Goal: Information Seeking & Learning: Check status

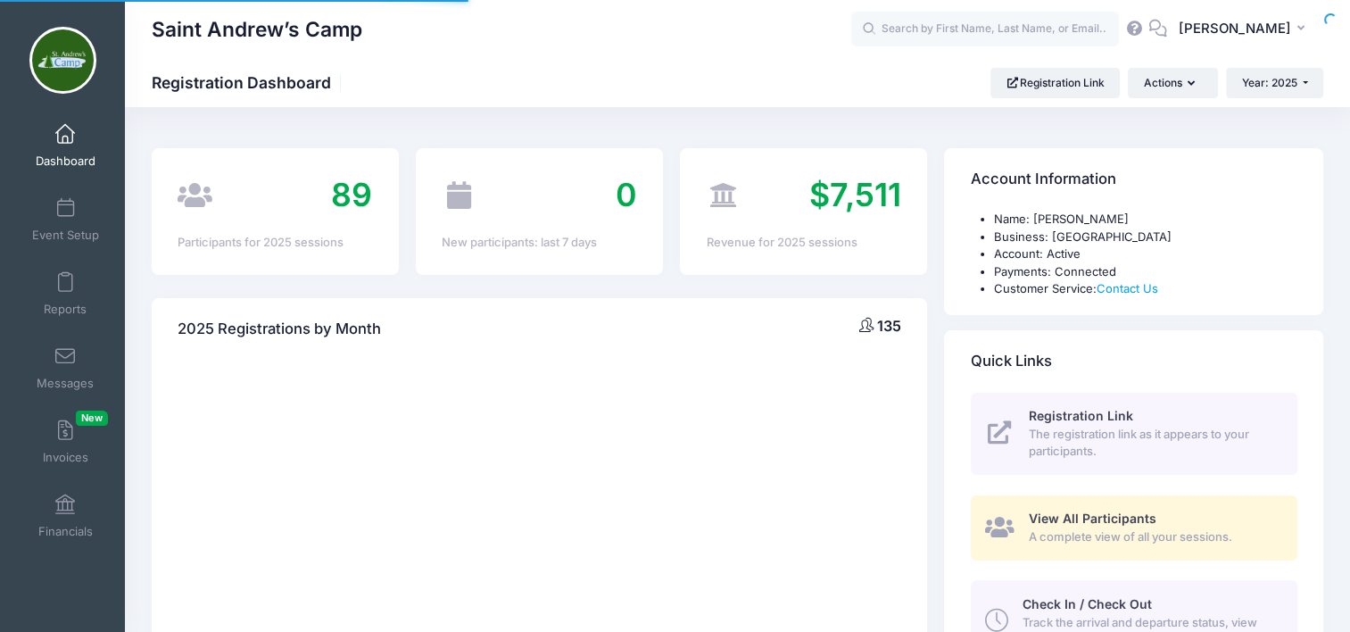
select select
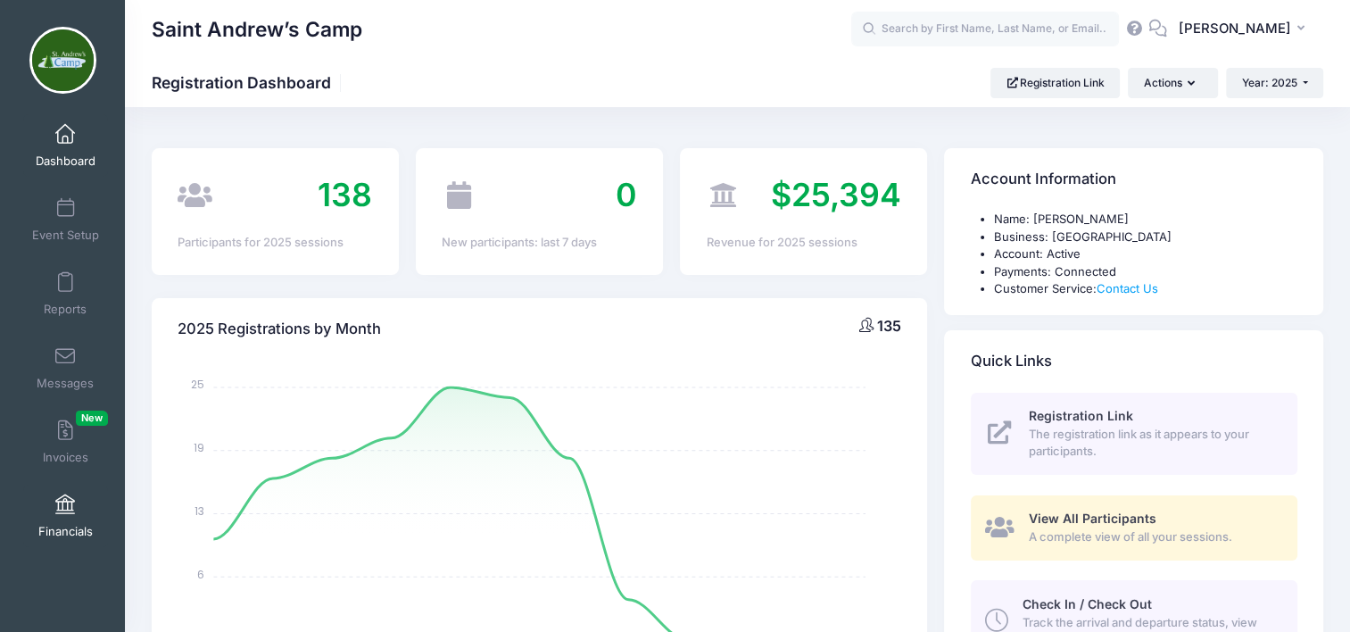
click at [65, 511] on span at bounding box center [65, 505] width 0 height 20
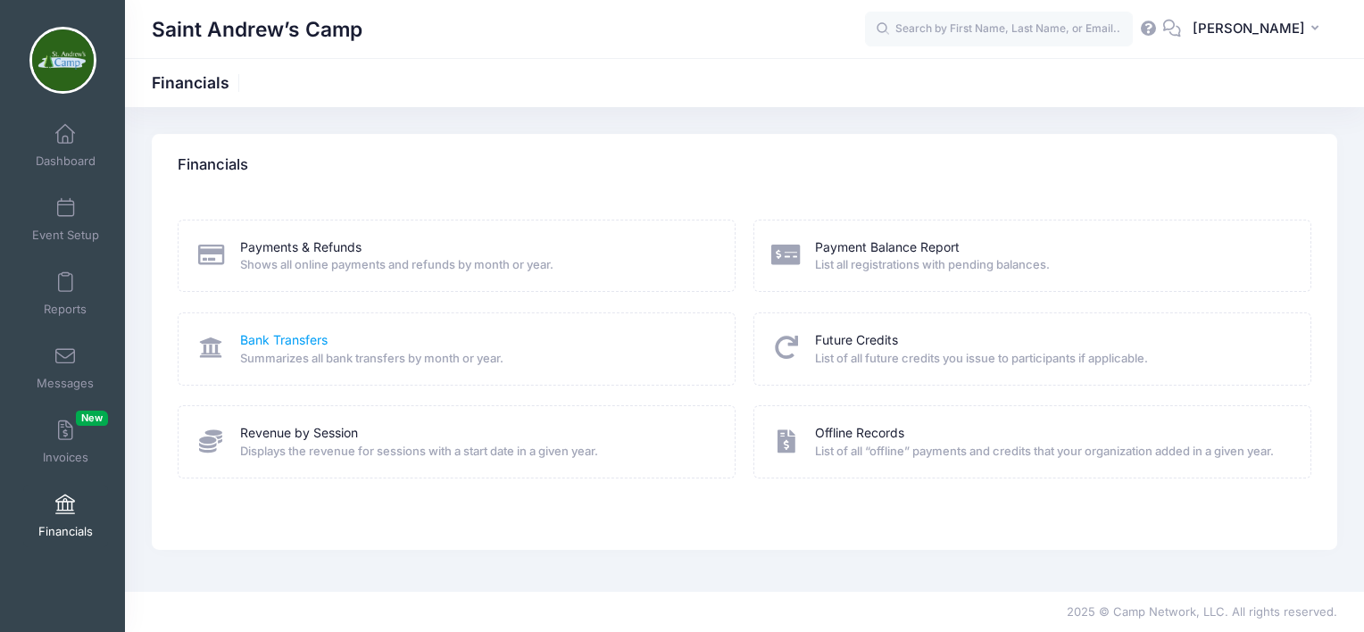
click at [314, 339] on link "Bank Transfers" at bounding box center [283, 340] width 87 height 19
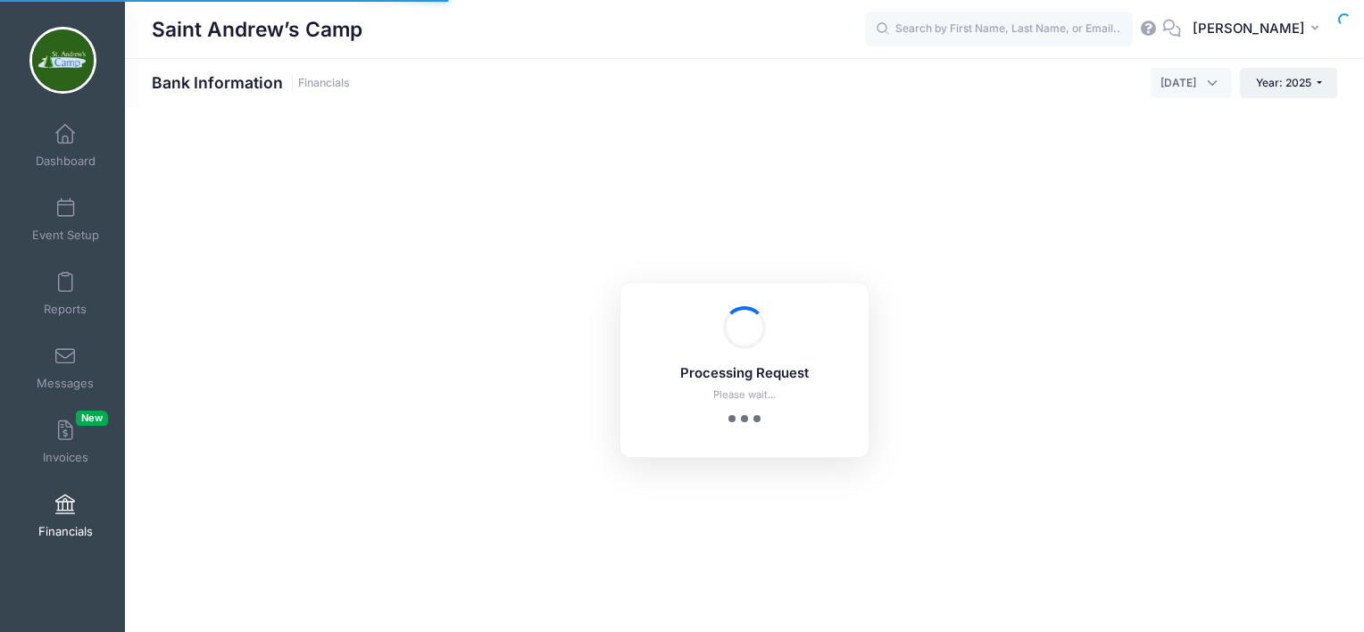
select select "10"
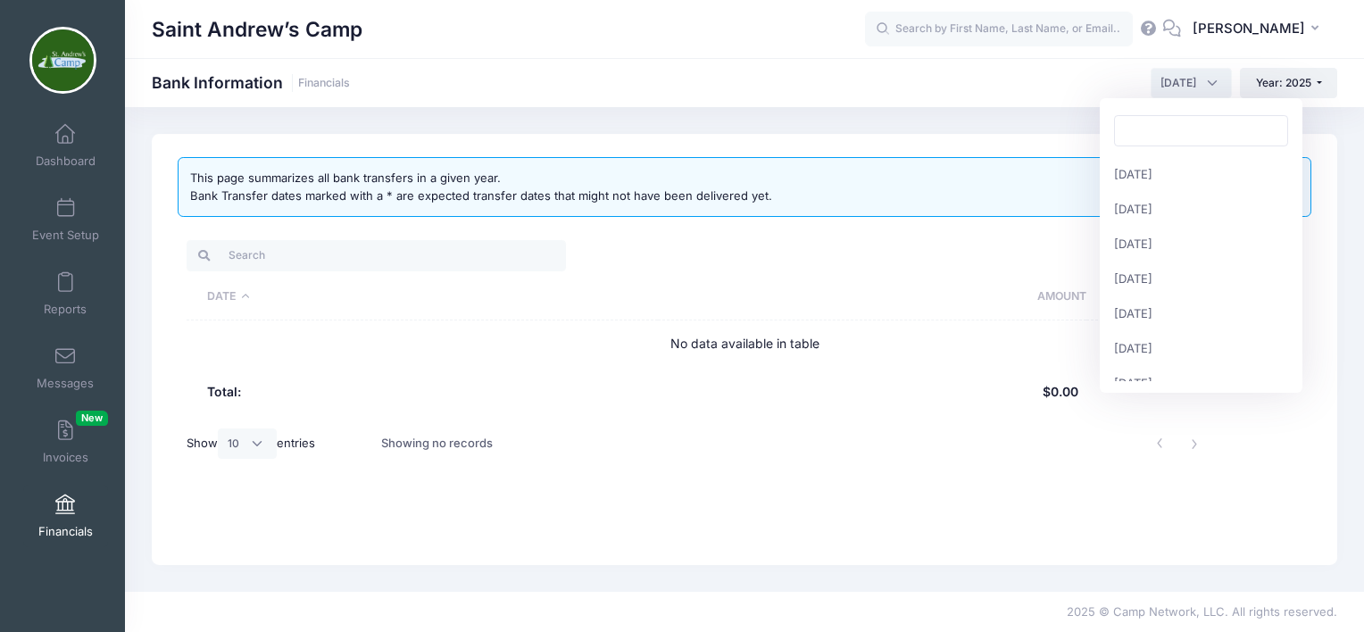
click at [1206, 82] on span "September 2025" at bounding box center [1190, 83] width 81 height 30
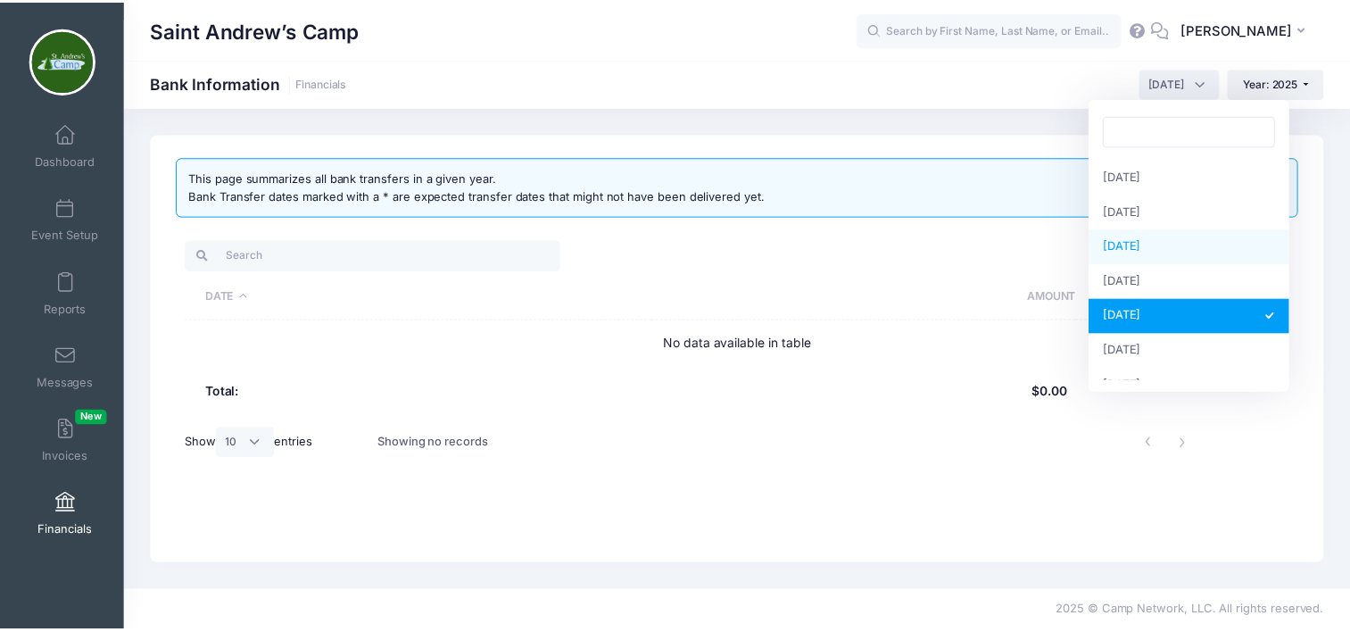
scroll to position [102, 0]
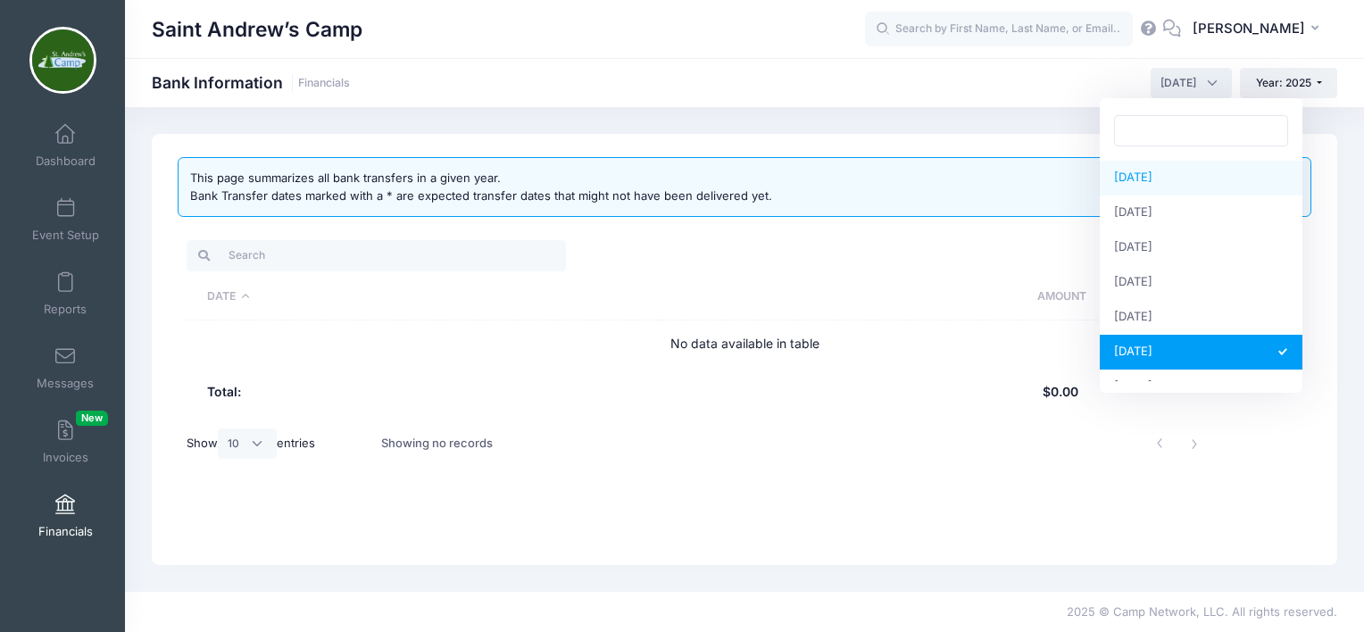
select select "4"
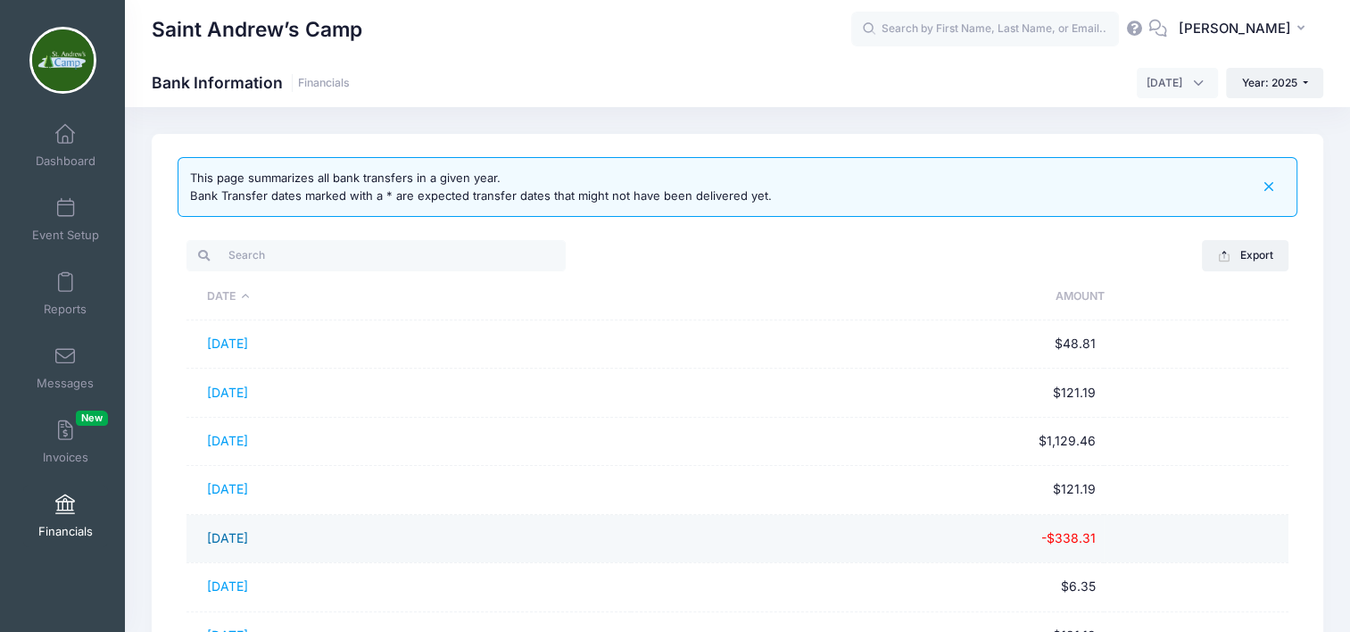
click at [248, 533] on link "04/14/2025" at bounding box center [227, 537] width 41 height 15
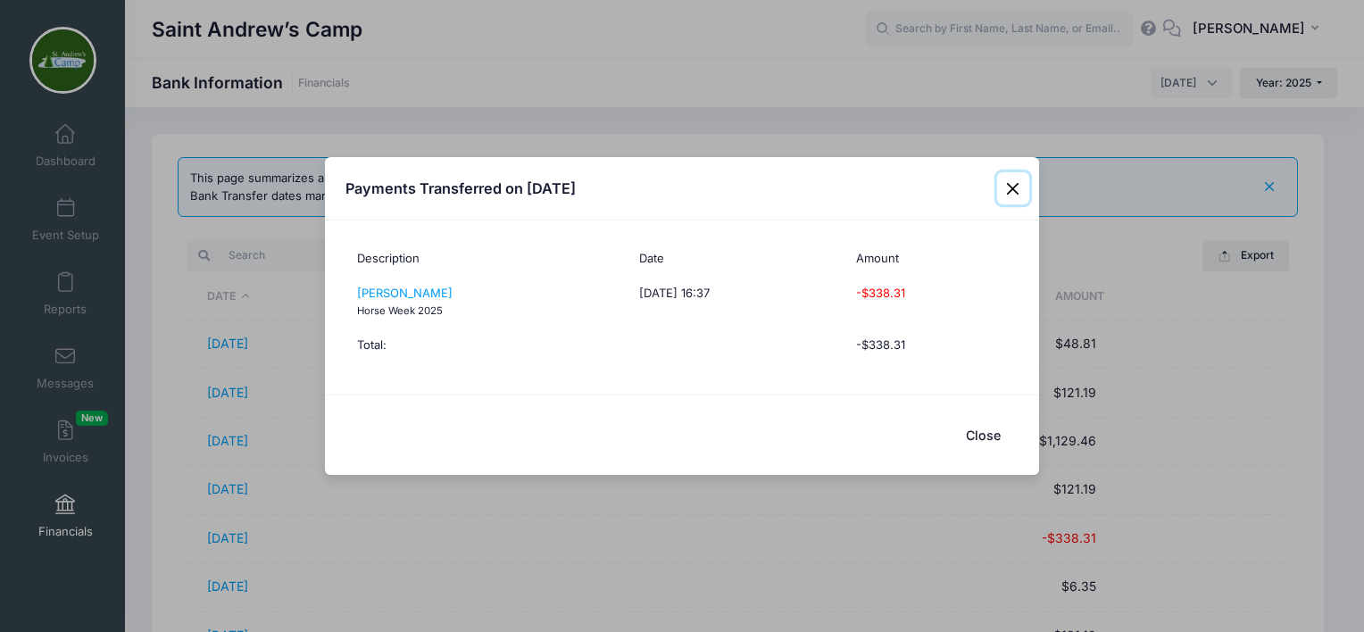
click at [1007, 189] on button "Close" at bounding box center [1013, 188] width 32 height 32
